Goal: Information Seeking & Learning: Check status

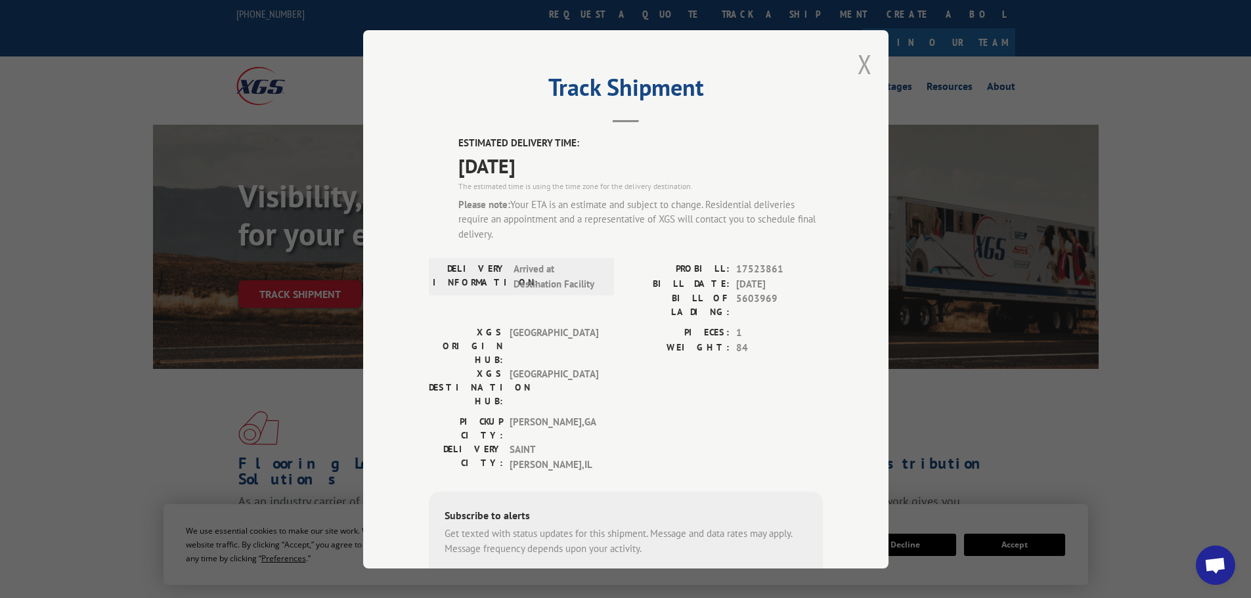
click at [858, 63] on button "Close modal" at bounding box center [864, 64] width 14 height 35
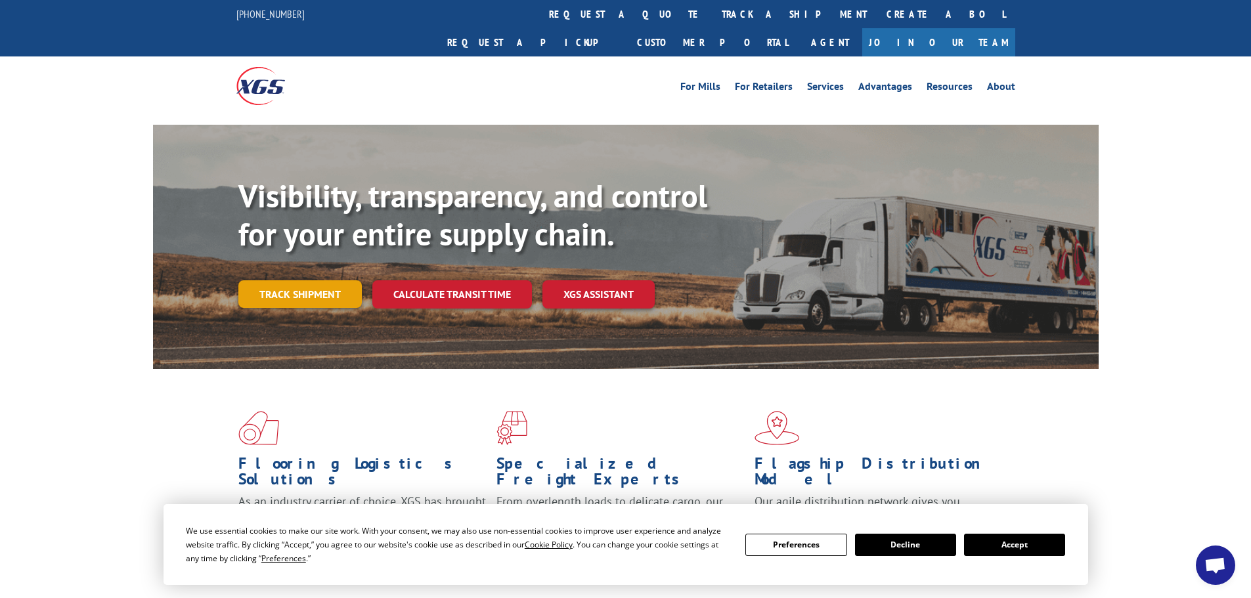
click at [321, 280] on link "Track shipment" at bounding box center [299, 294] width 123 height 28
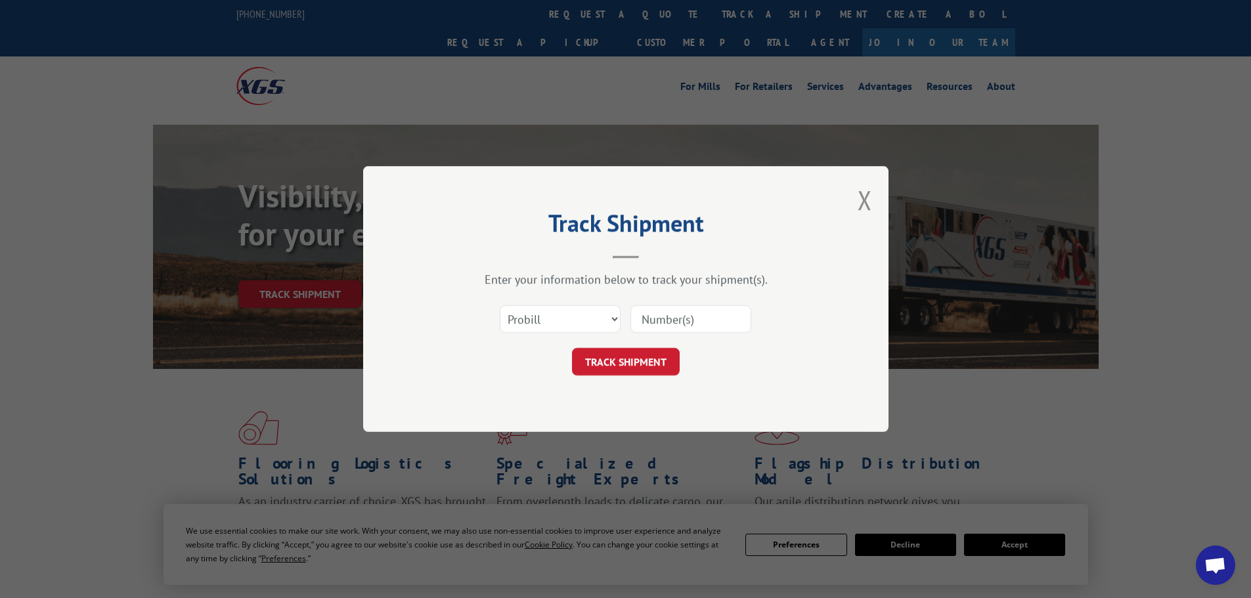
click at [646, 328] on input at bounding box center [690, 319] width 121 height 28
paste input "[PHONE_NUMBER]"
drag, startPoint x: 731, startPoint y: 318, endPoint x: 635, endPoint y: 319, distance: 96.5
click at [637, 318] on input "[PHONE_NUMBER]" at bounding box center [690, 319] width 121 height 28
type input "5603969"
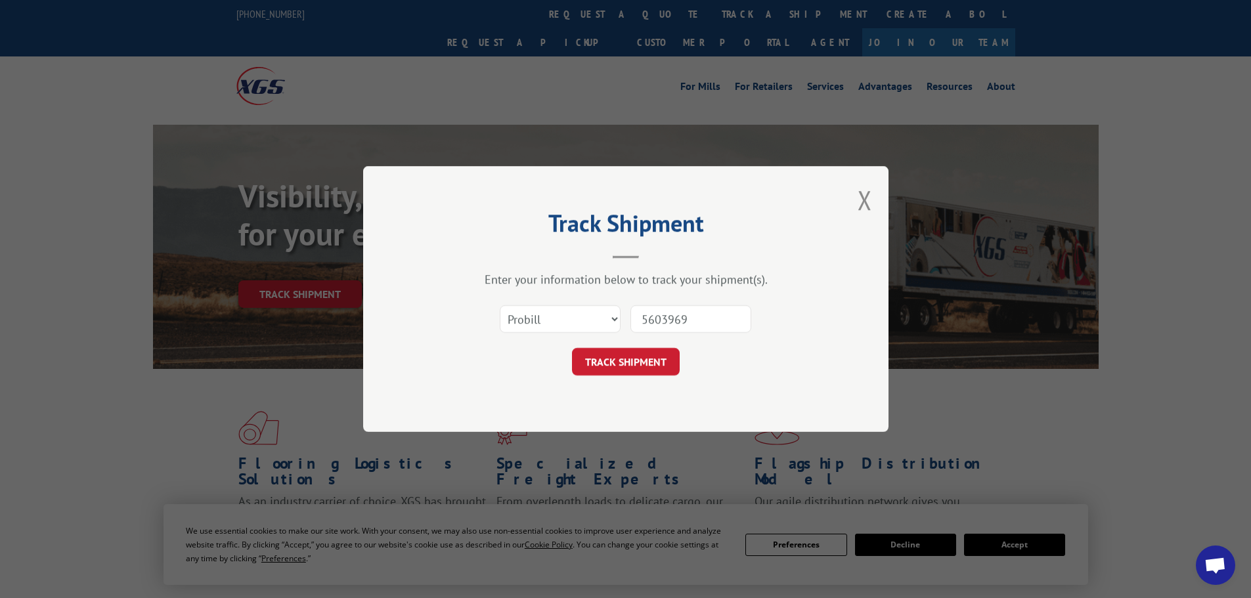
click button "TRACK SHIPMENT" at bounding box center [626, 362] width 108 height 28
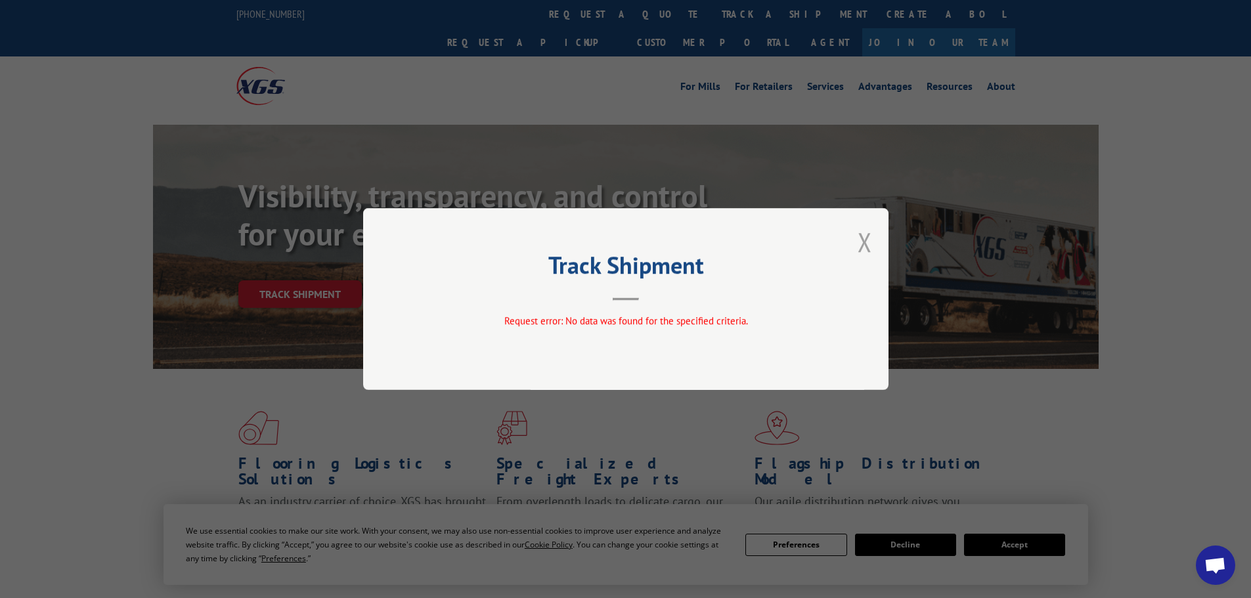
click at [867, 244] on button "Close modal" at bounding box center [864, 242] width 14 height 35
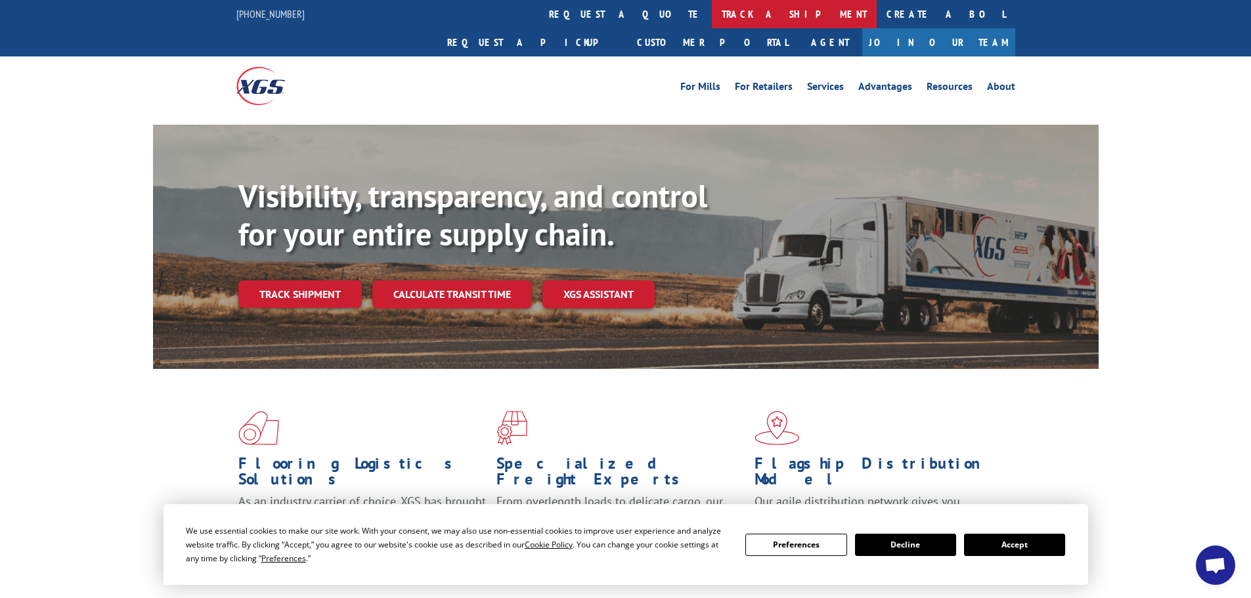
click at [712, 7] on link "track a shipment" at bounding box center [794, 14] width 165 height 28
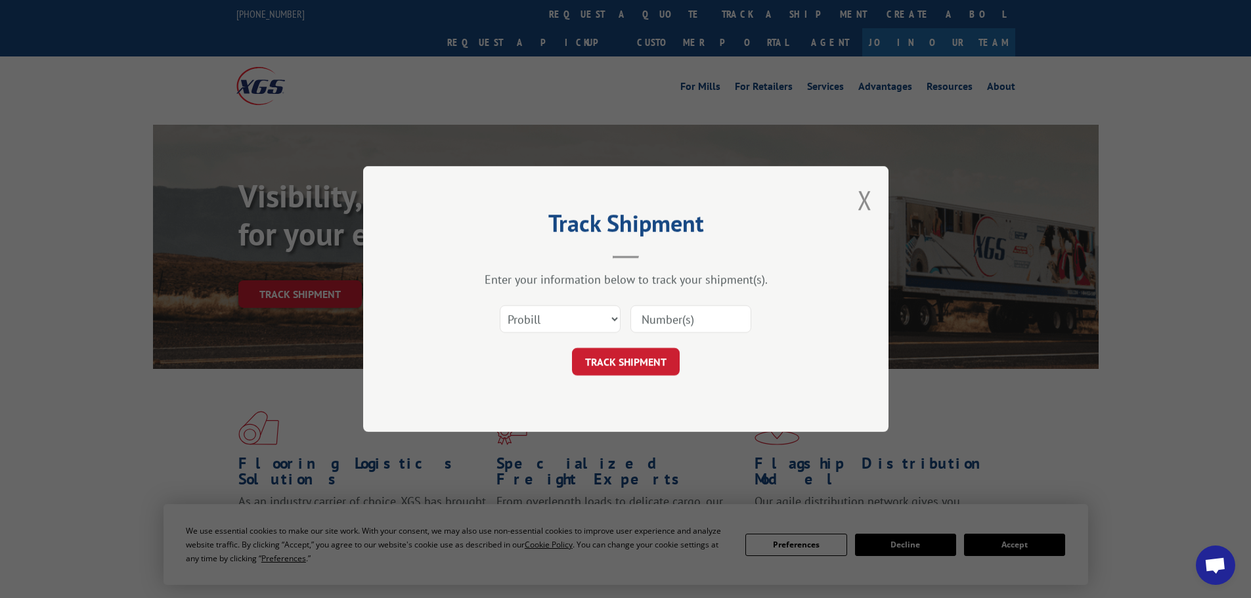
click at [691, 324] on input at bounding box center [690, 319] width 121 height 28
type input "5603969"
click button "TRACK SHIPMENT" at bounding box center [626, 362] width 108 height 28
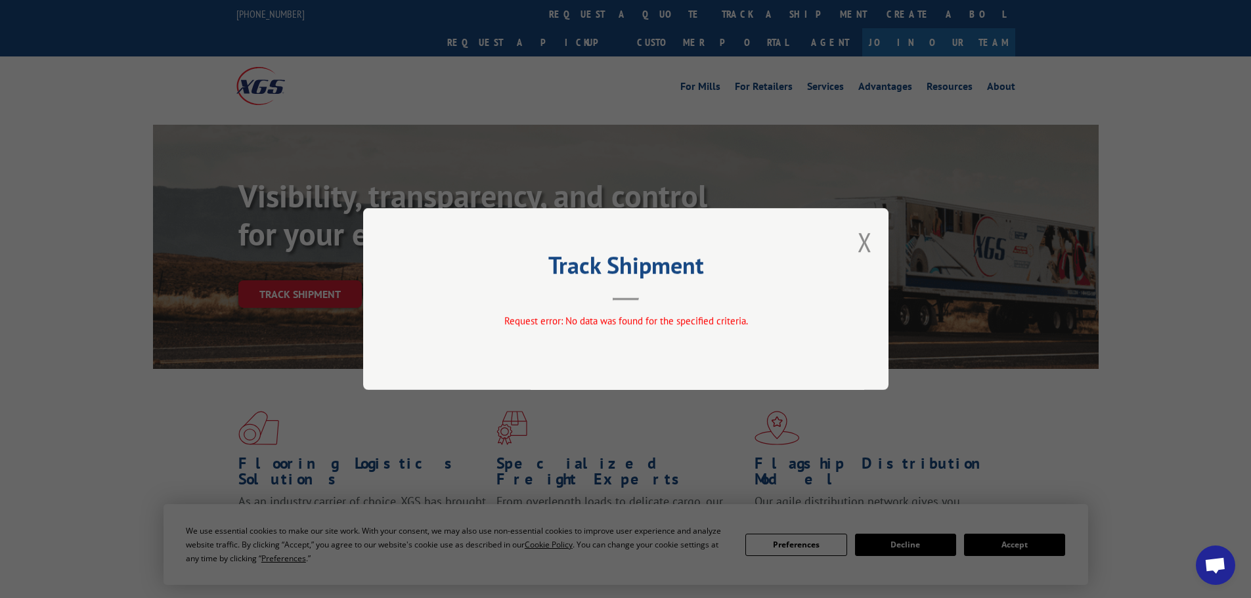
click at [880, 233] on div "Track Shipment Request error: No data was found for the specified criteria." at bounding box center [625, 299] width 525 height 182
click at [863, 239] on button "Close modal" at bounding box center [864, 242] width 14 height 35
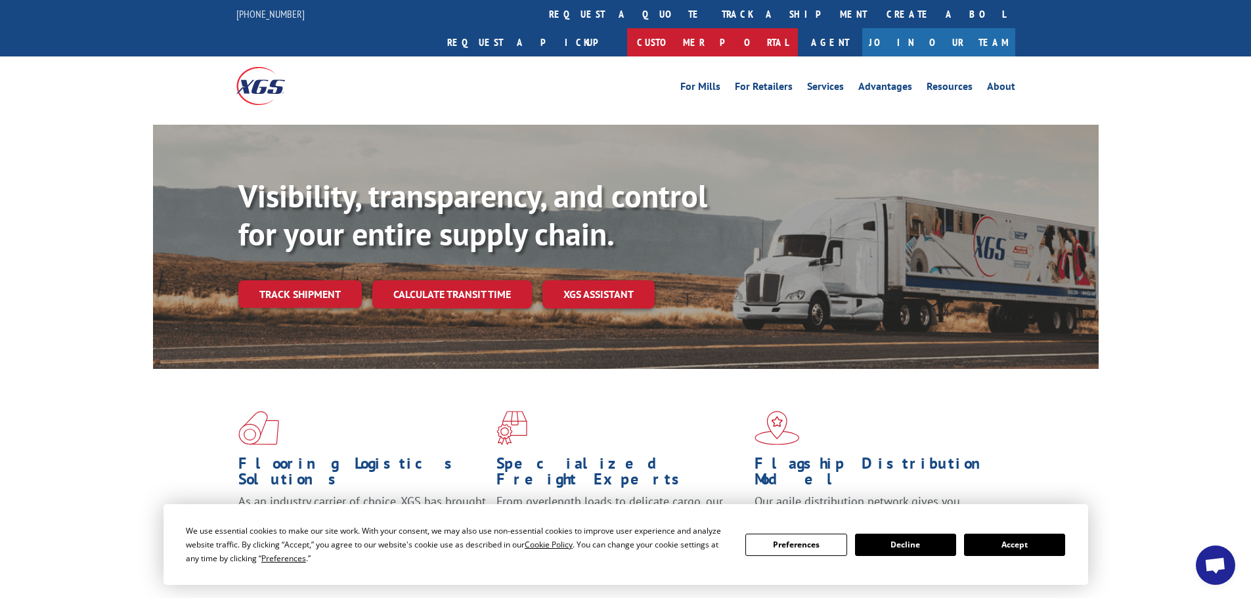
click at [798, 28] on link "Customer Portal" at bounding box center [712, 42] width 171 height 28
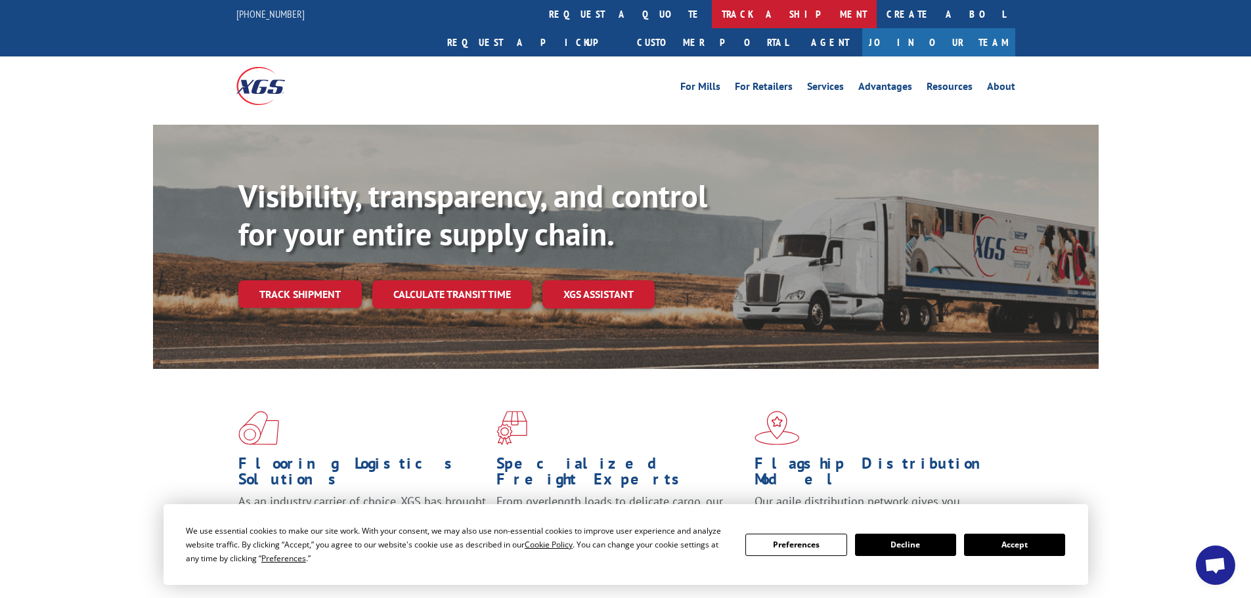
click at [712, 15] on link "track a shipment" at bounding box center [794, 14] width 165 height 28
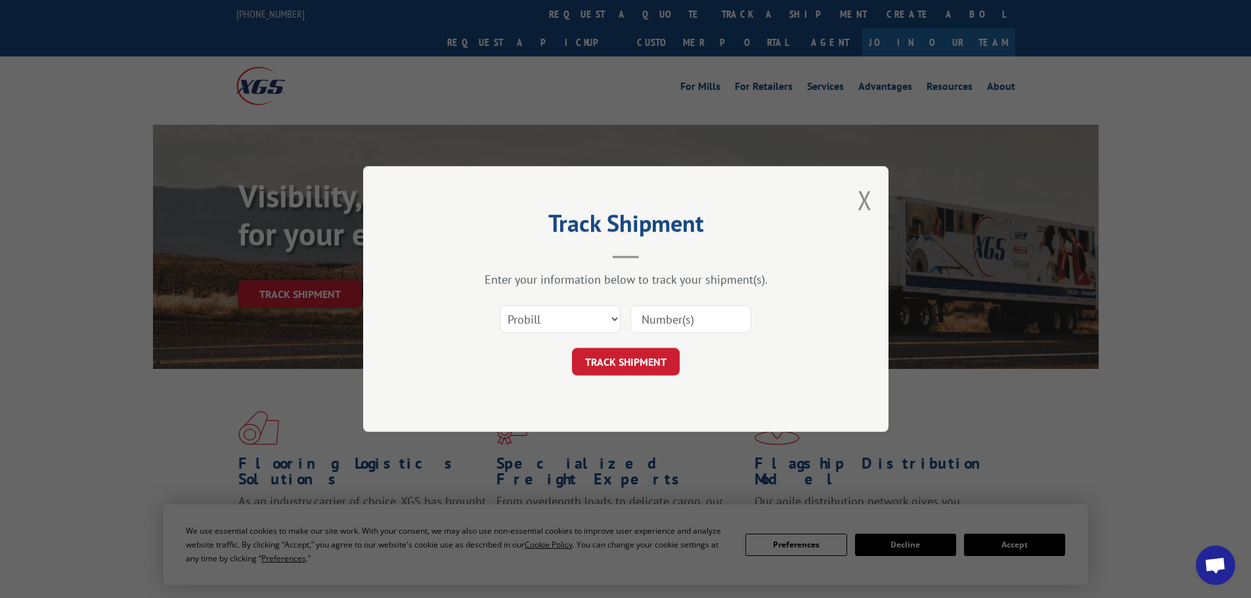
click at [657, 316] on input at bounding box center [690, 319] width 121 height 28
paste input "5603969"
type input "5603969"
click at [638, 367] on button "TRACK SHIPMENT" at bounding box center [626, 362] width 108 height 28
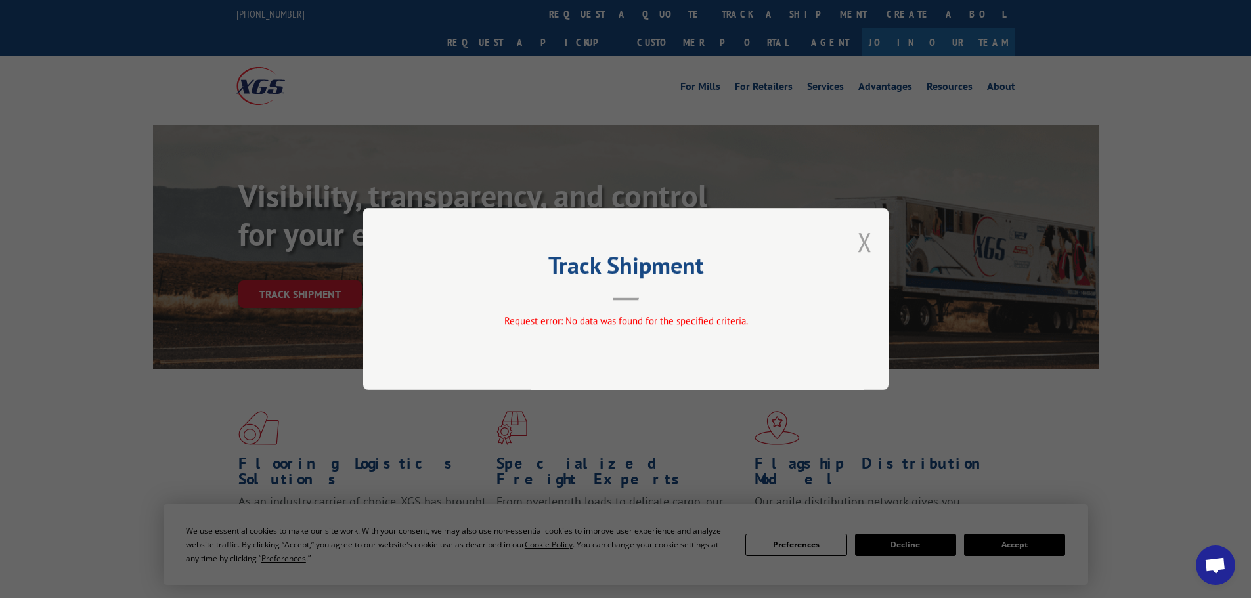
click at [869, 244] on button "Close modal" at bounding box center [864, 242] width 14 height 35
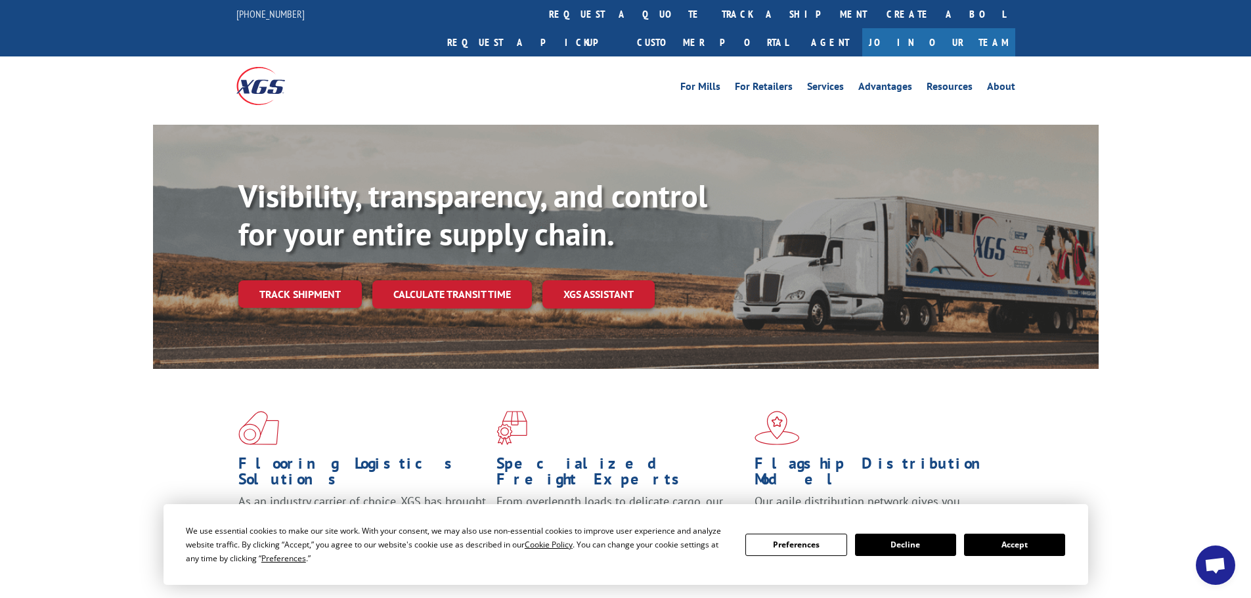
click at [1052, 453] on div "Flooring Logistics Solutions As an industry carrier of choice, XGS has brought …" at bounding box center [625, 489] width 945 height 241
